Goal: Task Accomplishment & Management: Manage account settings

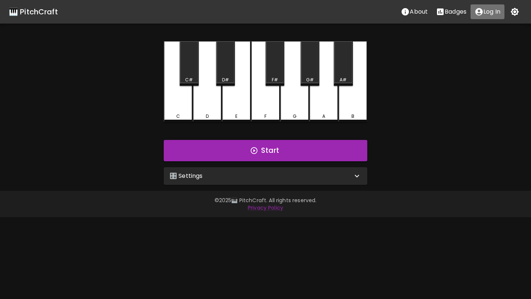
click at [486, 15] on p "Log In" at bounding box center [491, 11] width 17 height 9
click at [221, 171] on div "🎛️ Settings" at bounding box center [265, 176] width 203 height 18
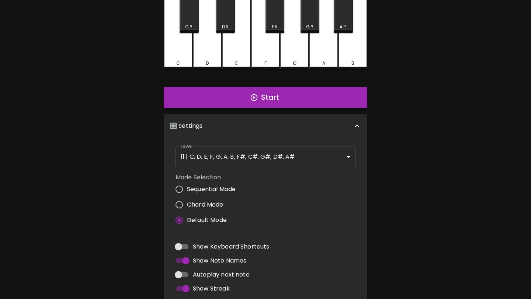
scroll to position [63, 0]
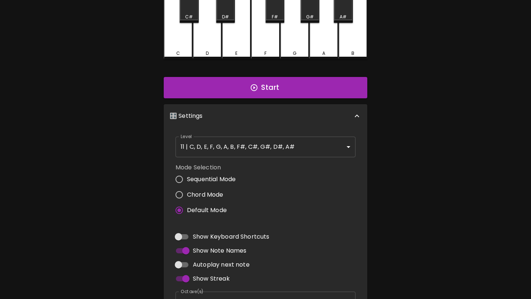
click at [187, 265] on input "Autoplay next note" at bounding box center [178, 265] width 42 height 14
checkbox input "true"
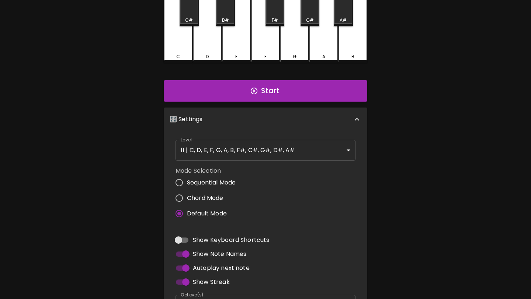
scroll to position [58, 0]
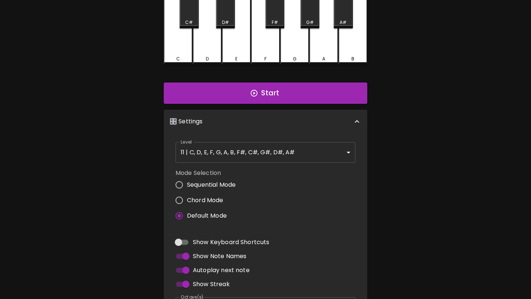
click at [281, 156] on body "🎹 PitchCraft About Badges Log Out C C# D D# E F F# G G# A A# B Start 🎛️ Setting…" at bounding box center [265, 165] width 531 height 446
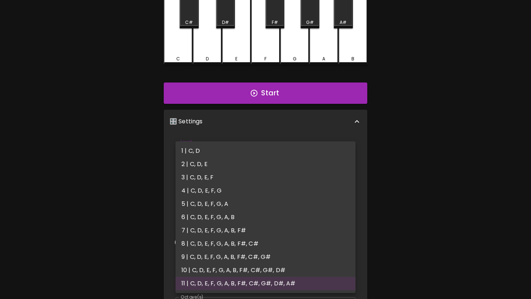
click at [292, 131] on div at bounding box center [265, 149] width 531 height 299
click at [285, 152] on body "🎹 PitchCraft About Badges Log Out C C# D D# E F F# G G# A A# B Start 🎛️ Setting…" at bounding box center [265, 165] width 531 height 446
click at [286, 135] on div at bounding box center [265, 149] width 531 height 299
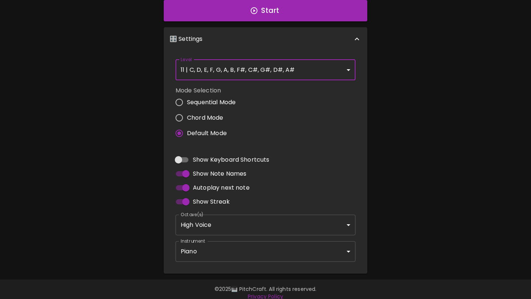
scroll to position [147, 0]
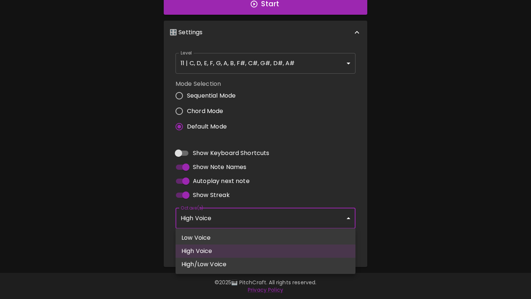
click at [232, 218] on body "🎹 PitchCraft About Badges Log Out C C# D D# E F F# G G# A A# B Start 🎛️ Setting…" at bounding box center [265, 76] width 531 height 446
click at [283, 170] on div at bounding box center [265, 149] width 531 height 299
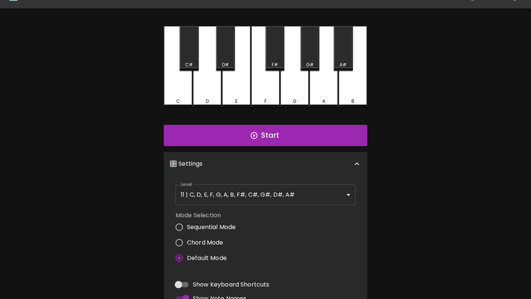
scroll to position [0, 0]
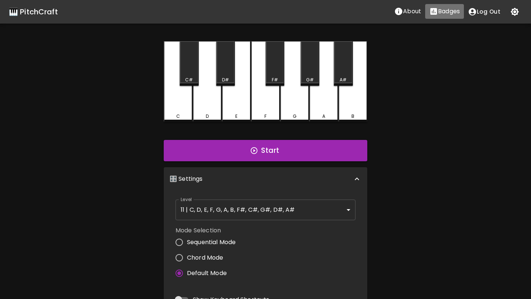
click at [442, 13] on p "Badges" at bounding box center [449, 11] width 22 height 9
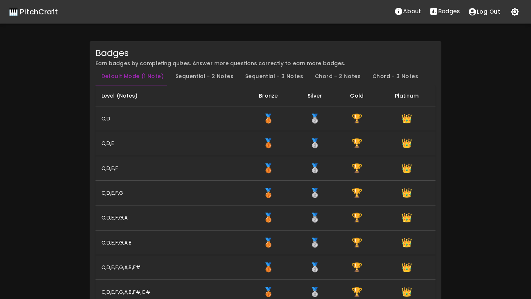
click at [192, 74] on button "Sequential - 2 Notes" at bounding box center [205, 77] width 70 height 18
click at [260, 79] on button "Sequential - 3 Notes" at bounding box center [274, 77] width 70 height 18
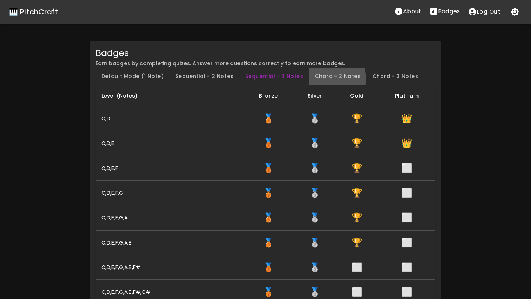
click at [322, 79] on button "Chord - 2 Notes" at bounding box center [338, 77] width 58 height 18
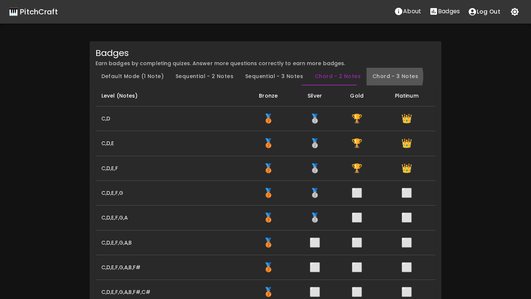
click at [377, 76] on button "Chord - 3 Notes" at bounding box center [395, 77] width 58 height 18
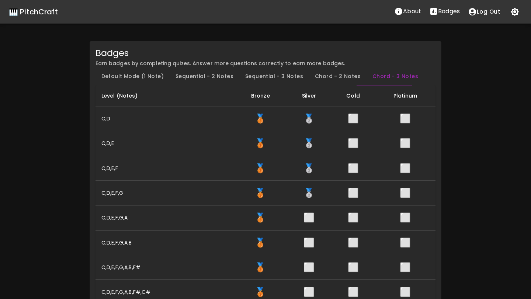
click at [132, 79] on button "Default Mode (1 Note)" at bounding box center [132, 77] width 74 height 18
